Goal: Check status: Check status

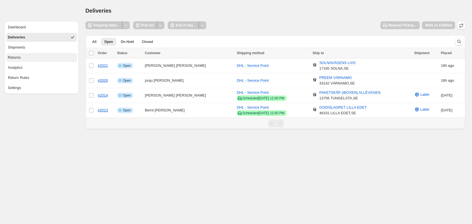
click at [30, 58] on button "Returns" at bounding box center [41, 57] width 71 height 9
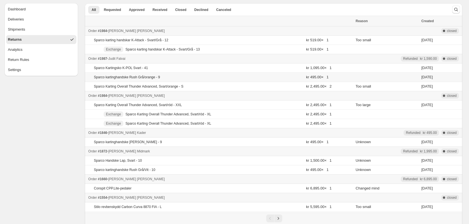
scroll to position [28, 0]
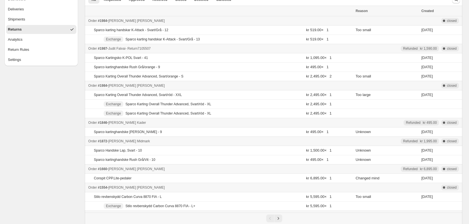
click at [133, 49] on span "- Return 7105507" at bounding box center [137, 49] width 25 height 4
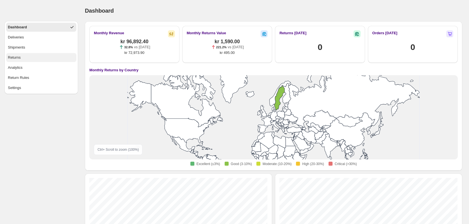
click at [25, 57] on button "Returns" at bounding box center [41, 57] width 70 height 9
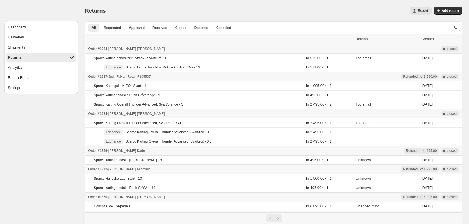
click at [99, 76] on span "#1987" at bounding box center [102, 77] width 9 height 4
click at [210, 102] on div "Sparco Karting Overall Thunder Advanced, Svart/orange - S" at bounding box center [157, 104] width 126 height 4
click at [43, 58] on button "Returns" at bounding box center [41, 57] width 70 height 9
click at [116, 29] on span "Requested" at bounding box center [112, 28] width 17 height 4
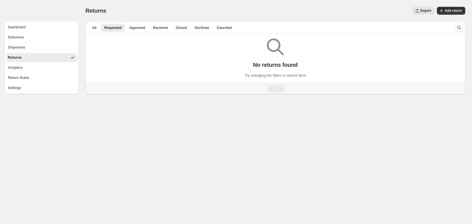
click at [88, 26] on ul "All Requested Approved Received Closed Declined Canceled More views" at bounding box center [268, 28] width 360 height 8
click at [92, 28] on button "All" at bounding box center [94, 28] width 11 height 8
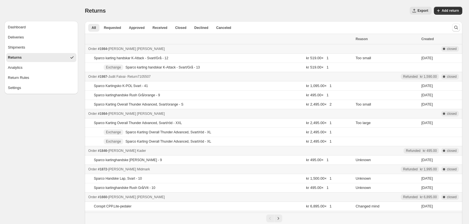
click at [165, 76] on div "Order #1987 - [PERSON_NAME] - Return 7105507" at bounding box center [220, 77] width 264 height 6
